Goal: Task Accomplishment & Management: Complete application form

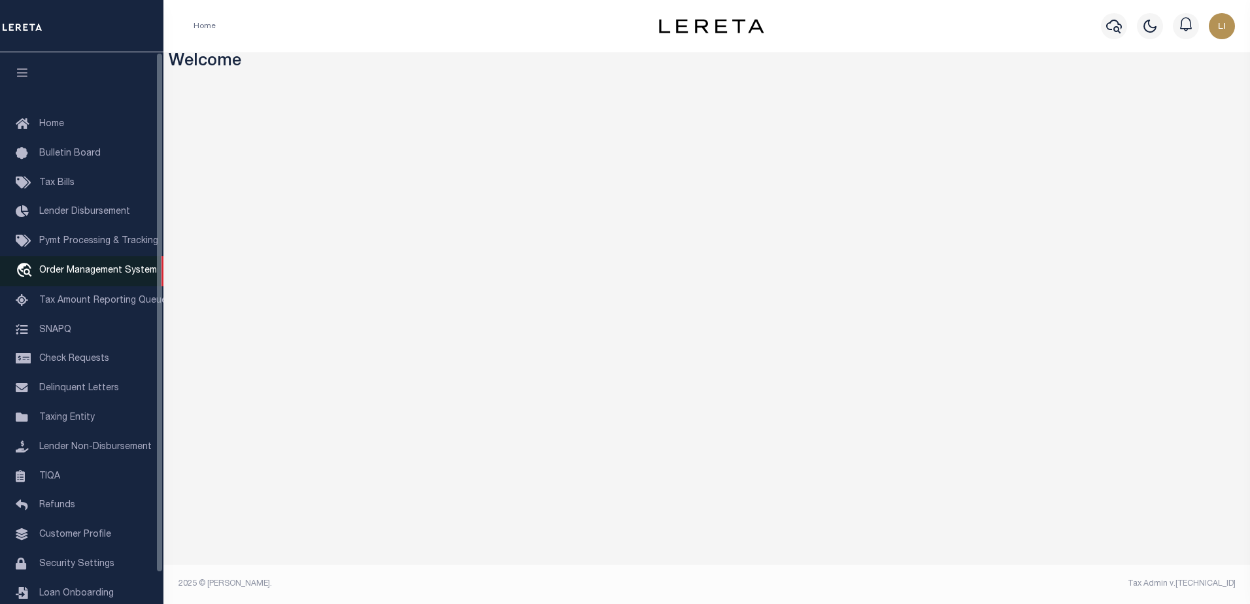
click at [69, 275] on span "Order Management System" at bounding box center [98, 270] width 118 height 9
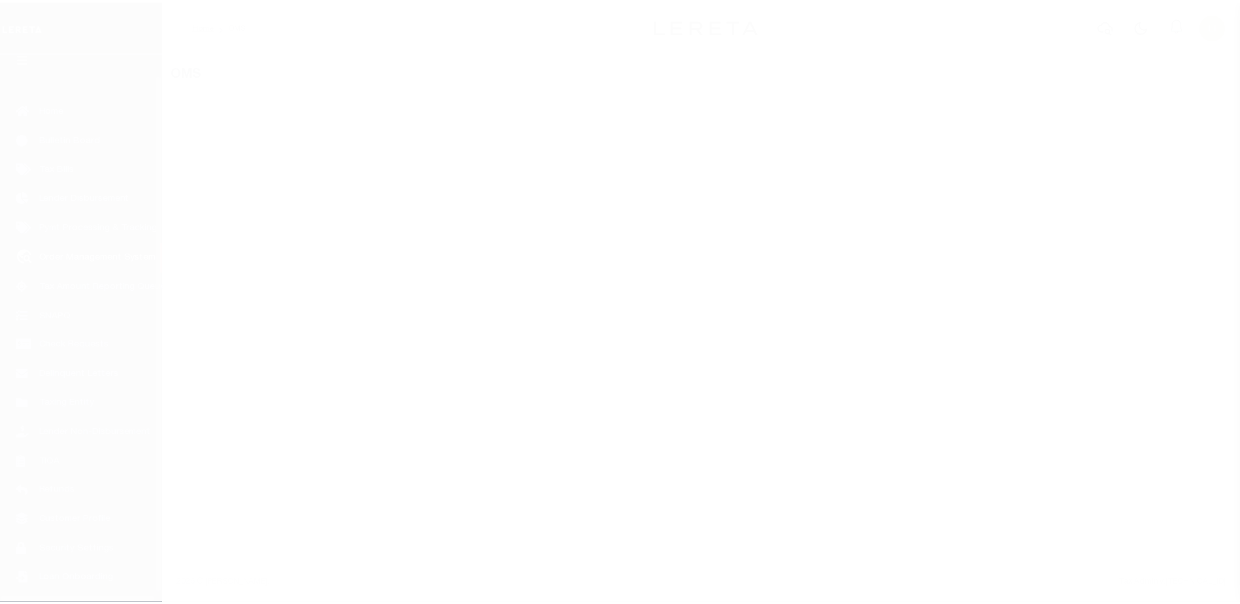
scroll to position [33, 0]
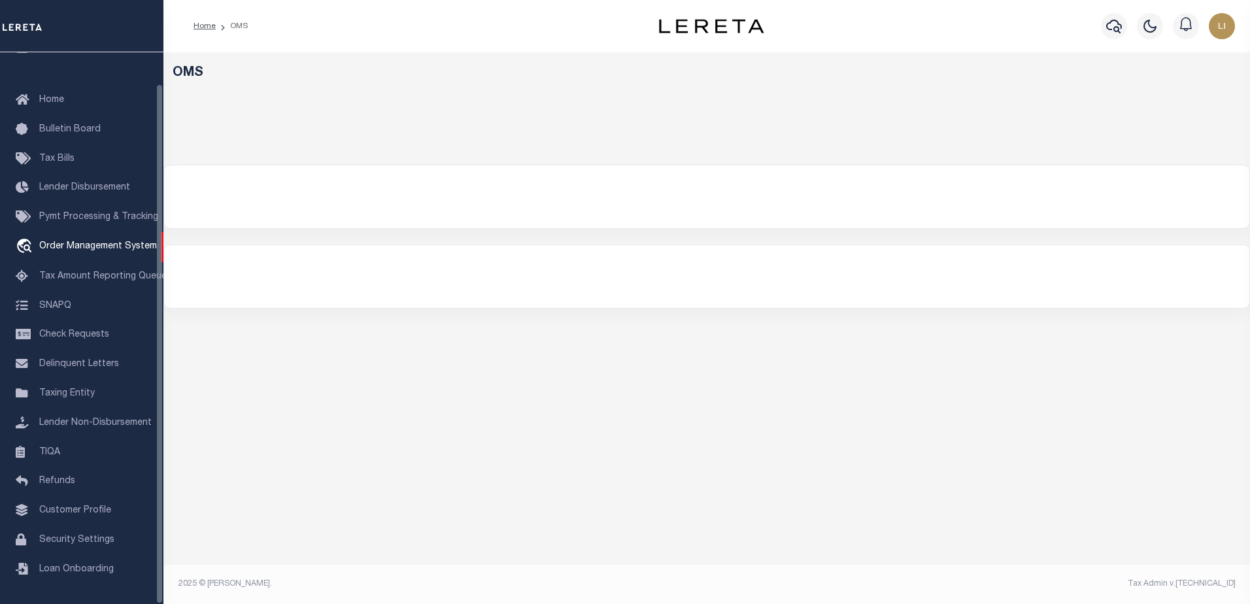
select select "200"
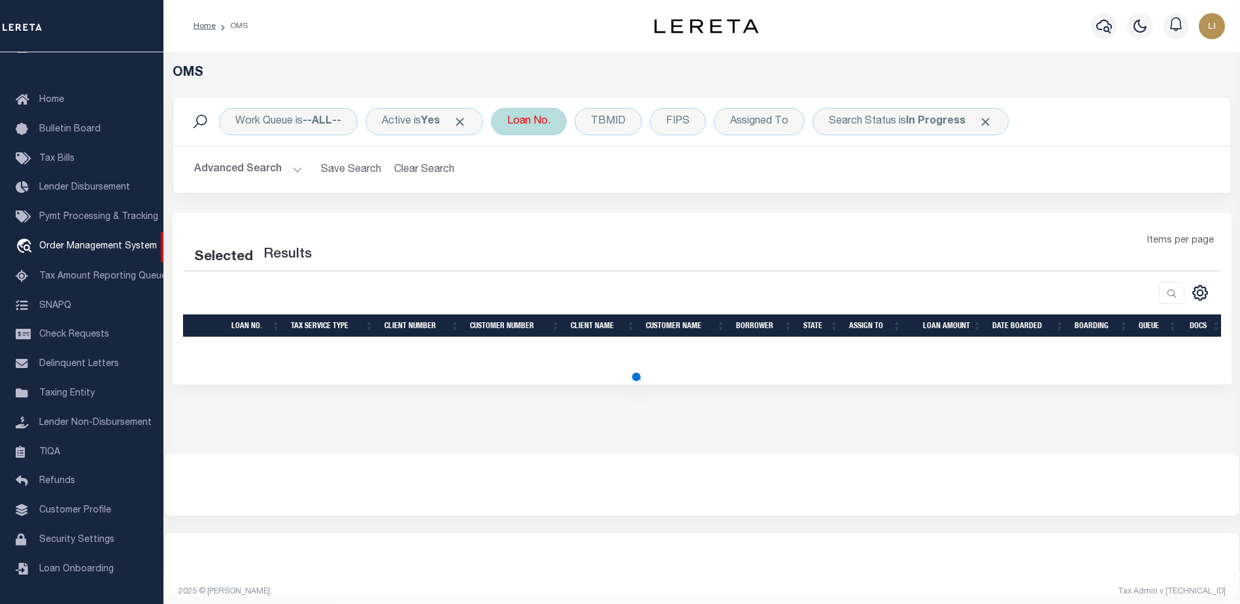
click at [511, 114] on div "Loan No." at bounding box center [529, 121] width 76 height 27
select select "200"
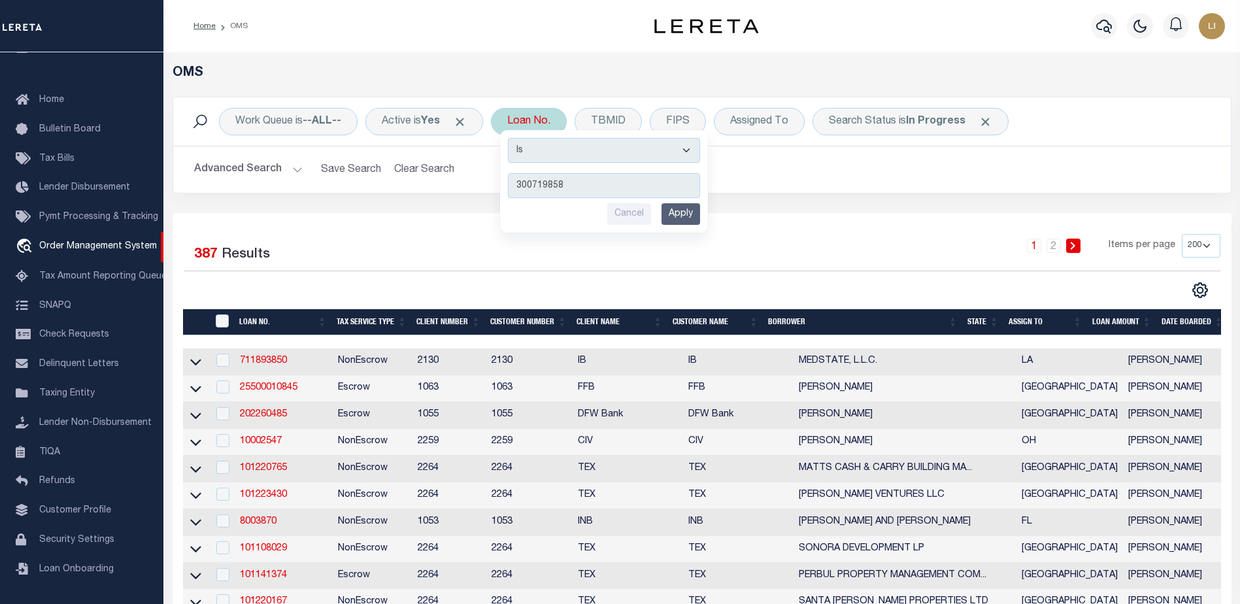
type input "300719858"
click at [522, 178] on input "300719858" at bounding box center [604, 185] width 192 height 25
click at [694, 206] on input "Apply" at bounding box center [680, 214] width 39 height 22
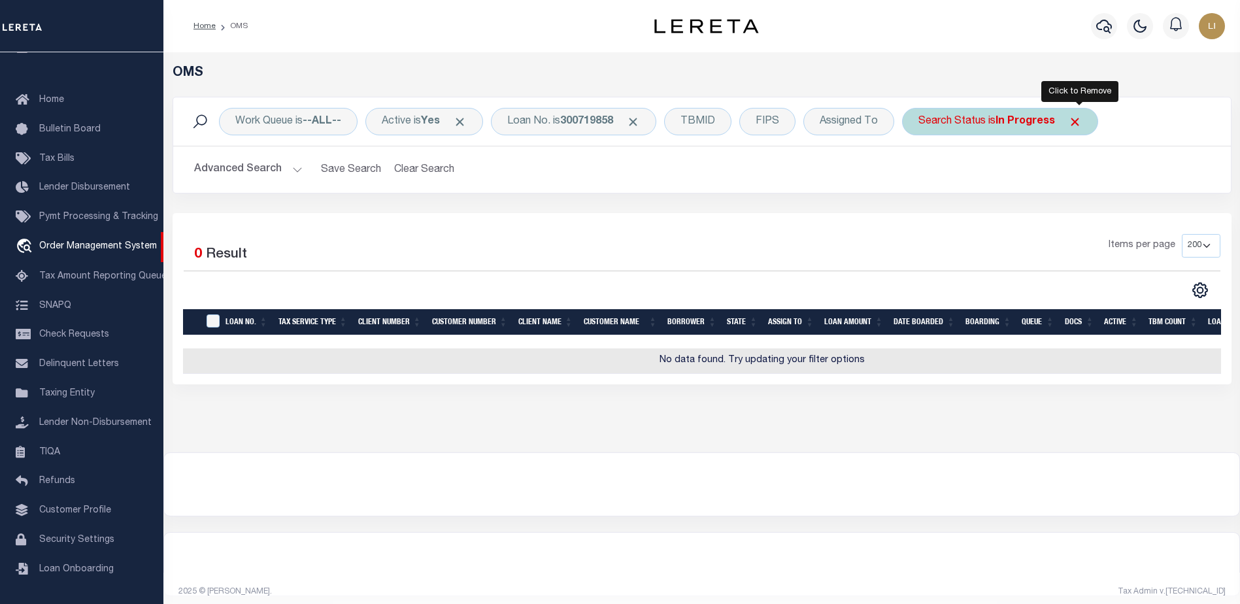
click at [1078, 120] on span "Click to Remove" at bounding box center [1075, 122] width 14 height 14
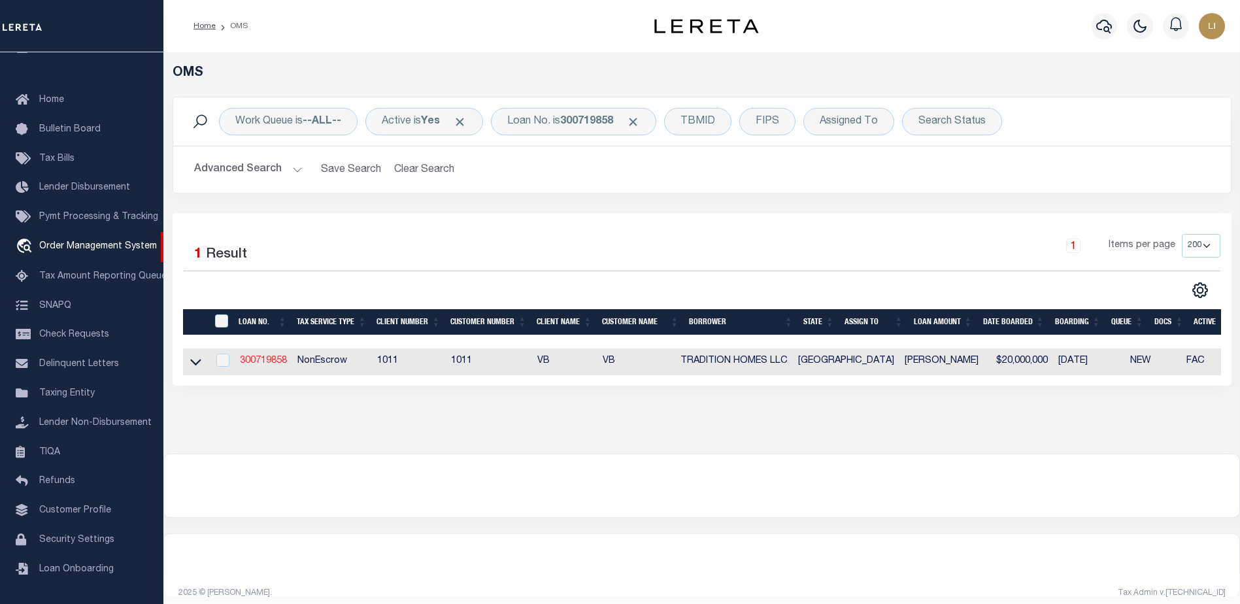
click at [269, 361] on link "300719858" at bounding box center [263, 360] width 47 height 9
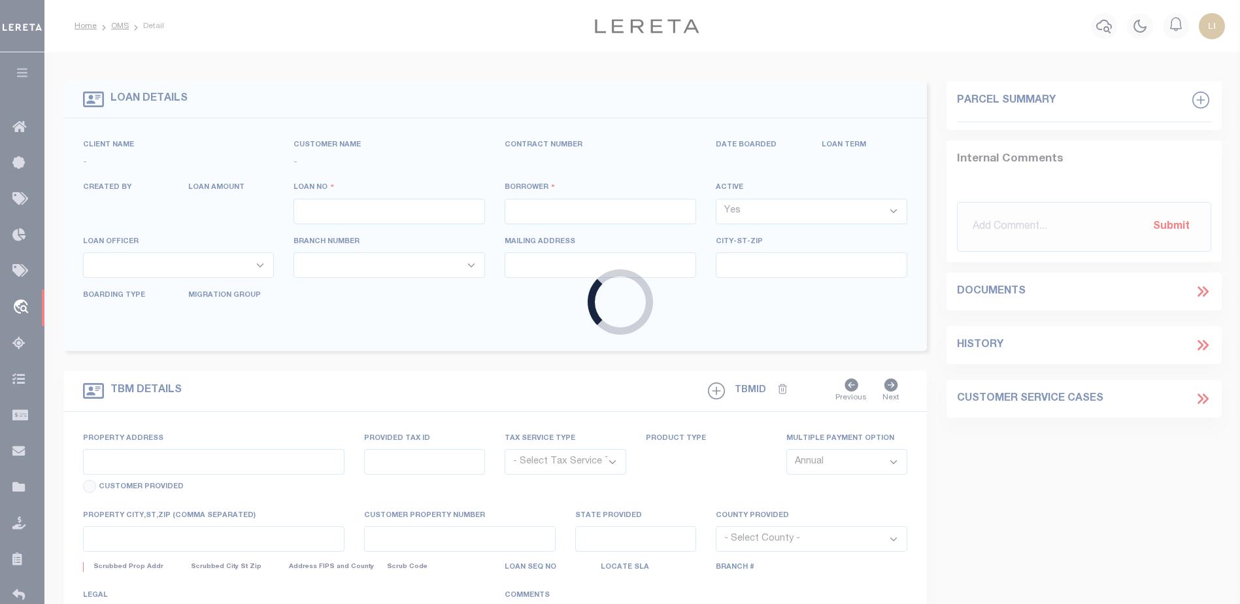
type input "300719858"
type input "TRADITION HOMES LLC"
select select
select select "NonEscrow"
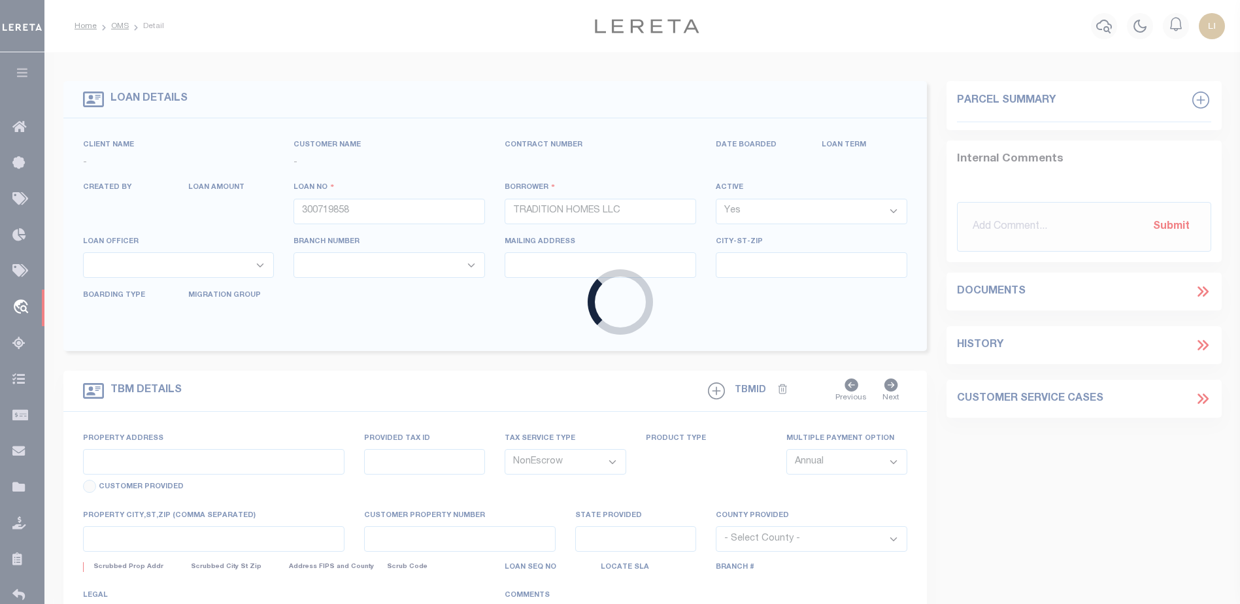
type input "2409 Excelsis Ct"
select select
type input "Celina [GEOGRAPHIC_DATA]"
type input "[GEOGRAPHIC_DATA]"
select select "Collin"
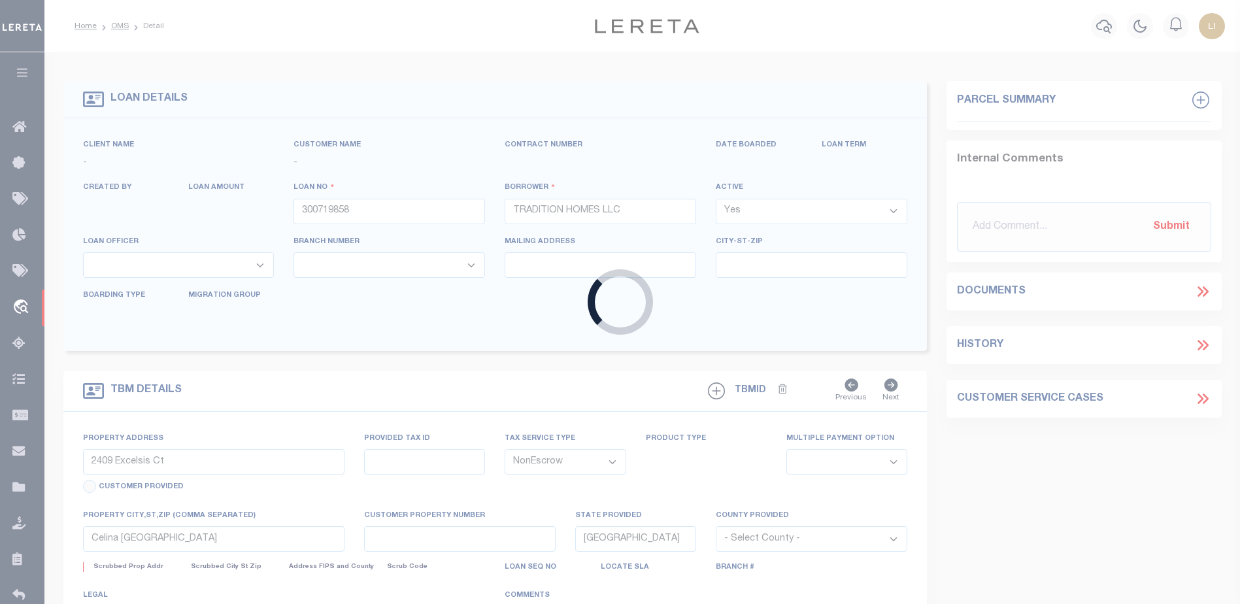
type textarea "CS: per [PERSON_NAME] change the loan officer to [PERSON_NAME] and officer to 9…"
select select "7434"
select select "65"
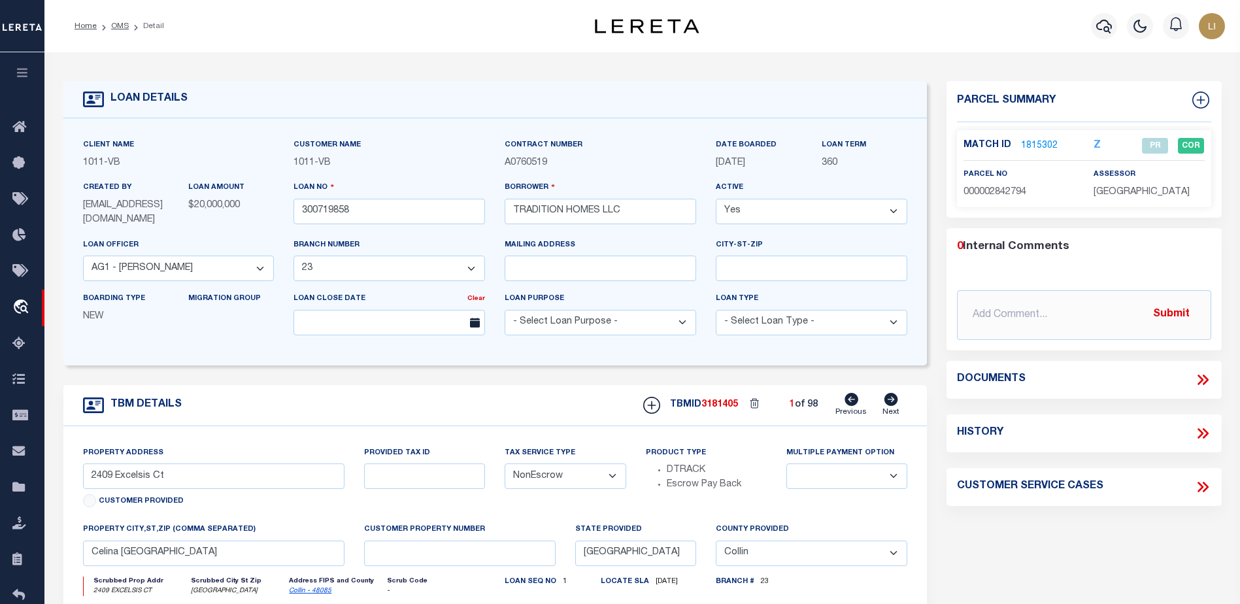
click at [1199, 383] on icon at bounding box center [1200, 380] width 6 height 10
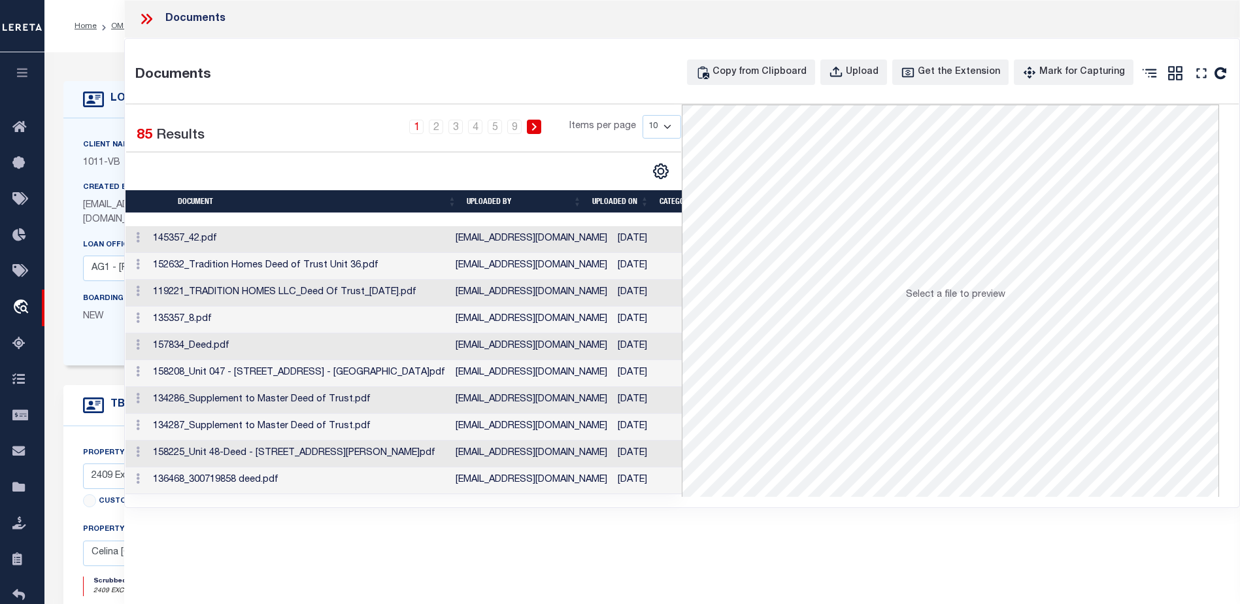
click at [148, 24] on icon at bounding box center [146, 18] width 17 height 17
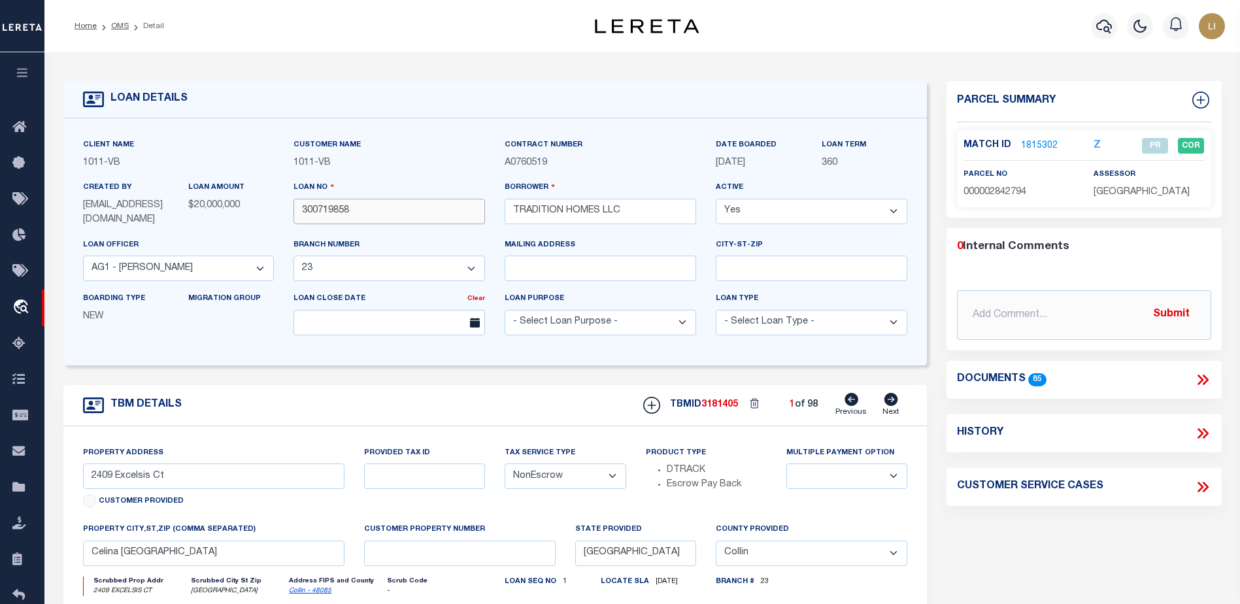
click at [321, 207] on input "300719858" at bounding box center [389, 211] width 192 height 25
